Goal: Check status: Check status

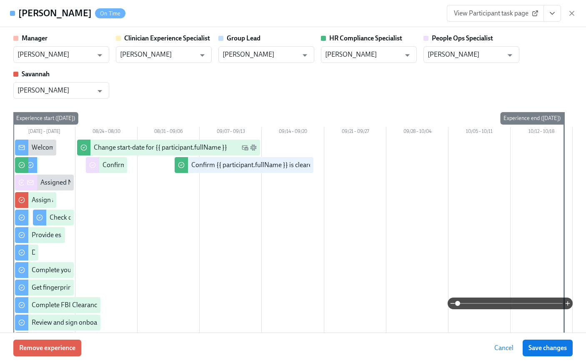
click at [569, 12] on icon "button" at bounding box center [572, 13] width 8 height 8
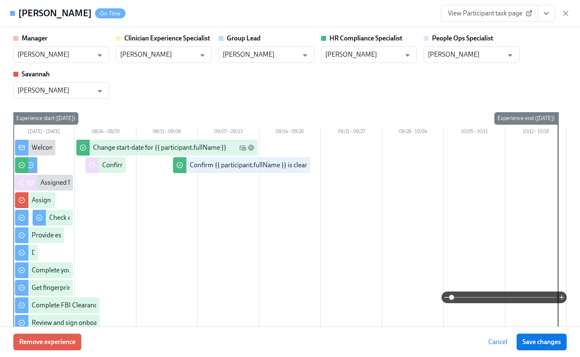
scroll to position [0, 10635]
click at [500, 156] on input "[PERSON_NAME]" at bounding box center [506, 159] width 110 height 17
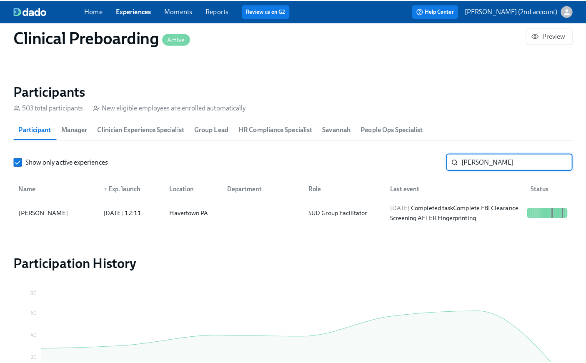
scroll to position [872, 0]
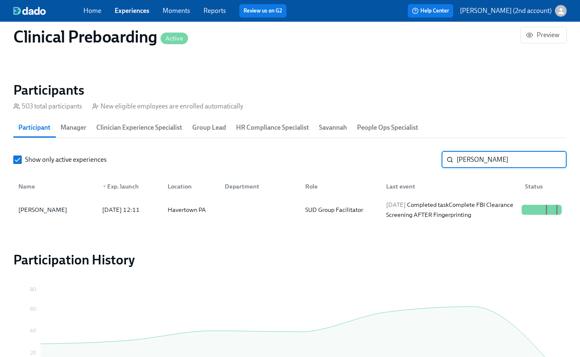
paste input "[PERSON_NAME]"
type input "[PERSON_NAME]"
click at [479, 205] on div "[DATE] Completed task Complete your drug screening" at bounding box center [451, 210] width 136 height 20
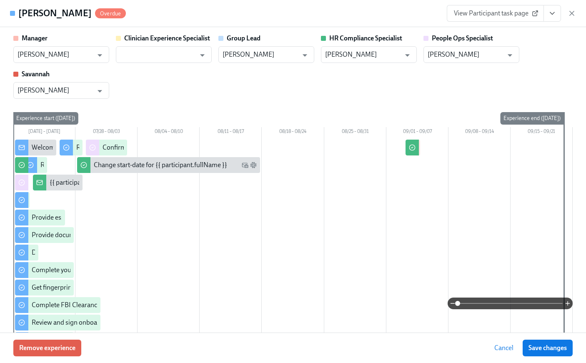
click at [555, 16] on icon "View task page" at bounding box center [552, 13] width 8 height 8
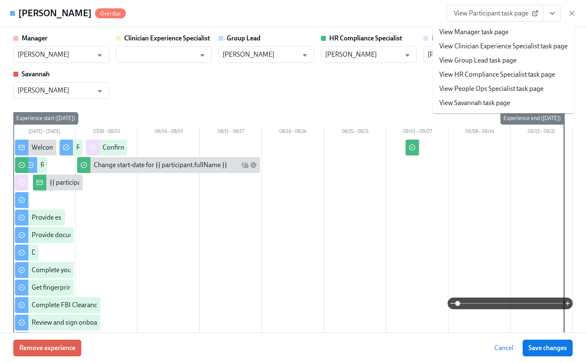
click at [513, 90] on link "View People Ops Specialist task page" at bounding box center [492, 88] width 104 height 9
